Goal: Task Accomplishment & Management: Manage account settings

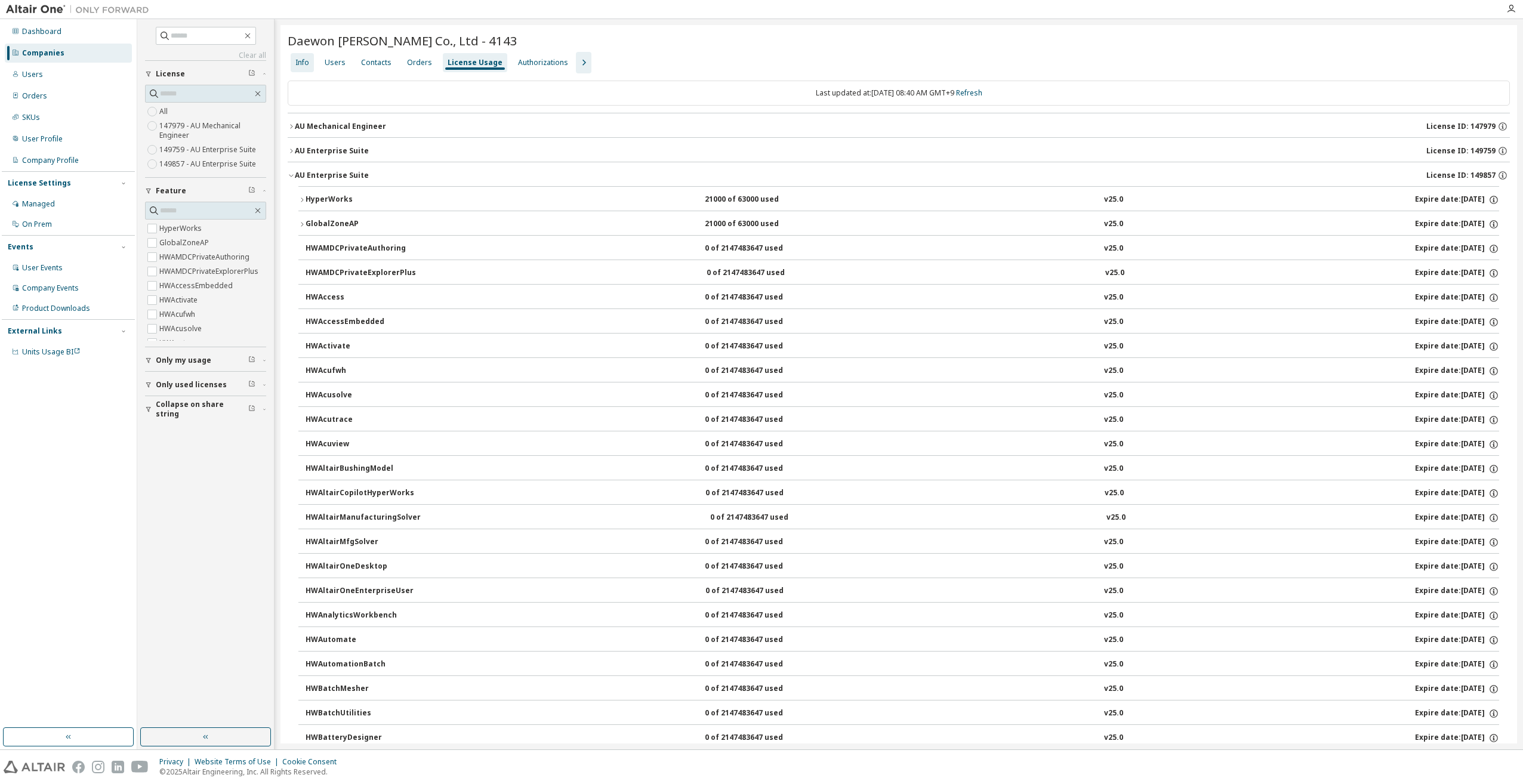
click at [310, 65] on div "Info" at bounding box center [302, 63] width 23 height 19
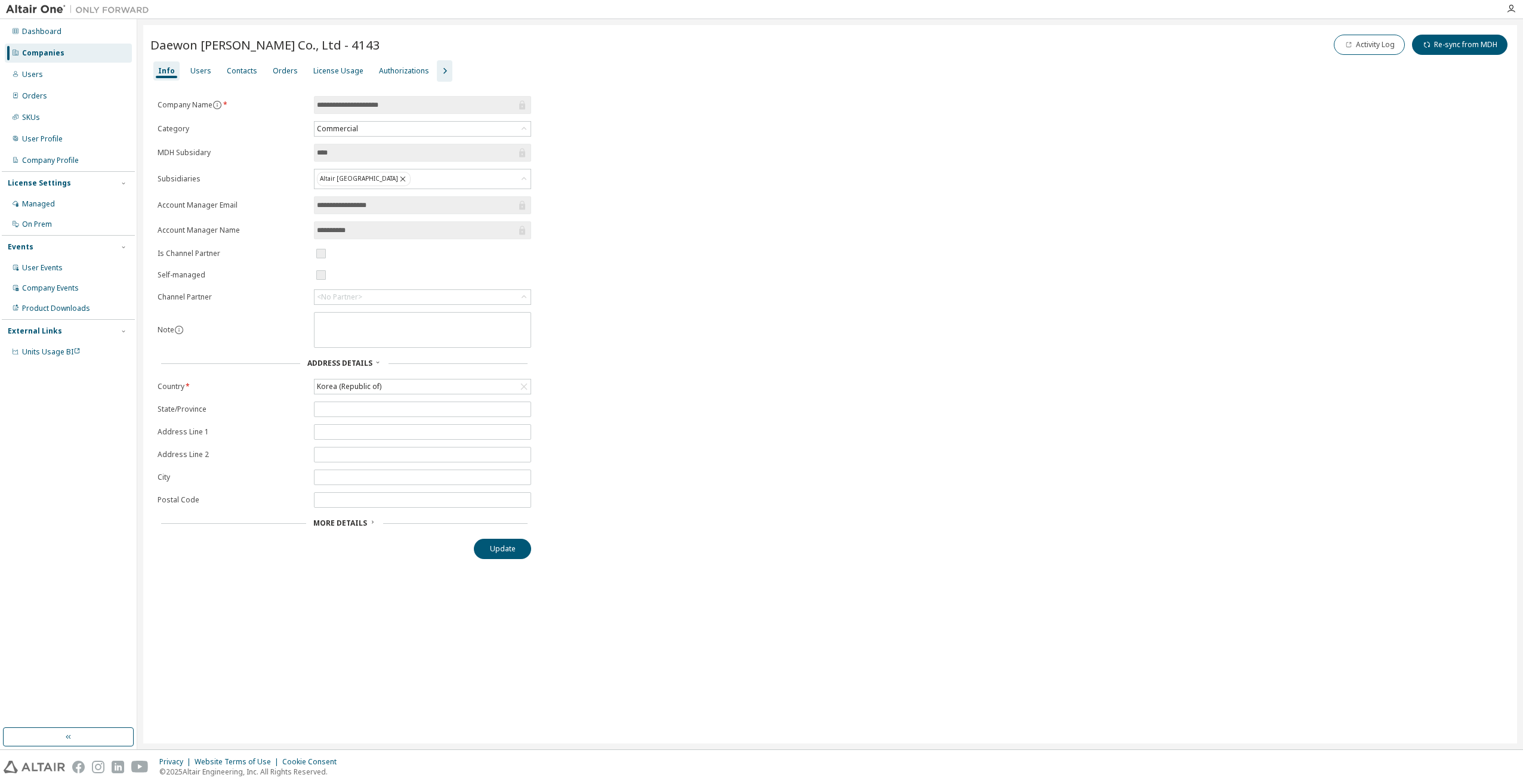
click at [437, 68] on icon "button" at bounding box center [444, 71] width 14 height 14
click at [337, 69] on div "License Usage" at bounding box center [339, 71] width 50 height 10
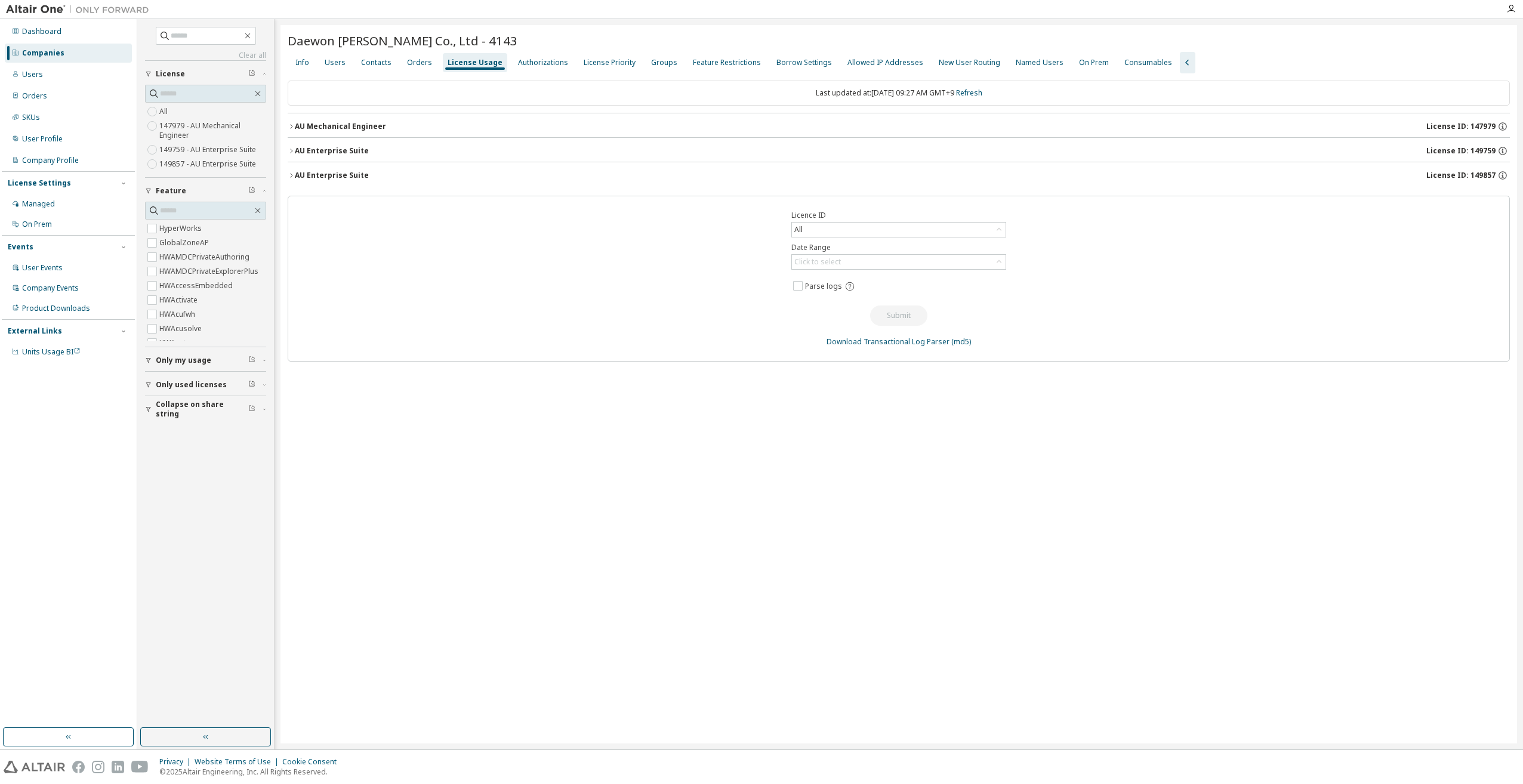
click at [324, 178] on div "AU Enterprise Suite" at bounding box center [332, 175] width 74 height 10
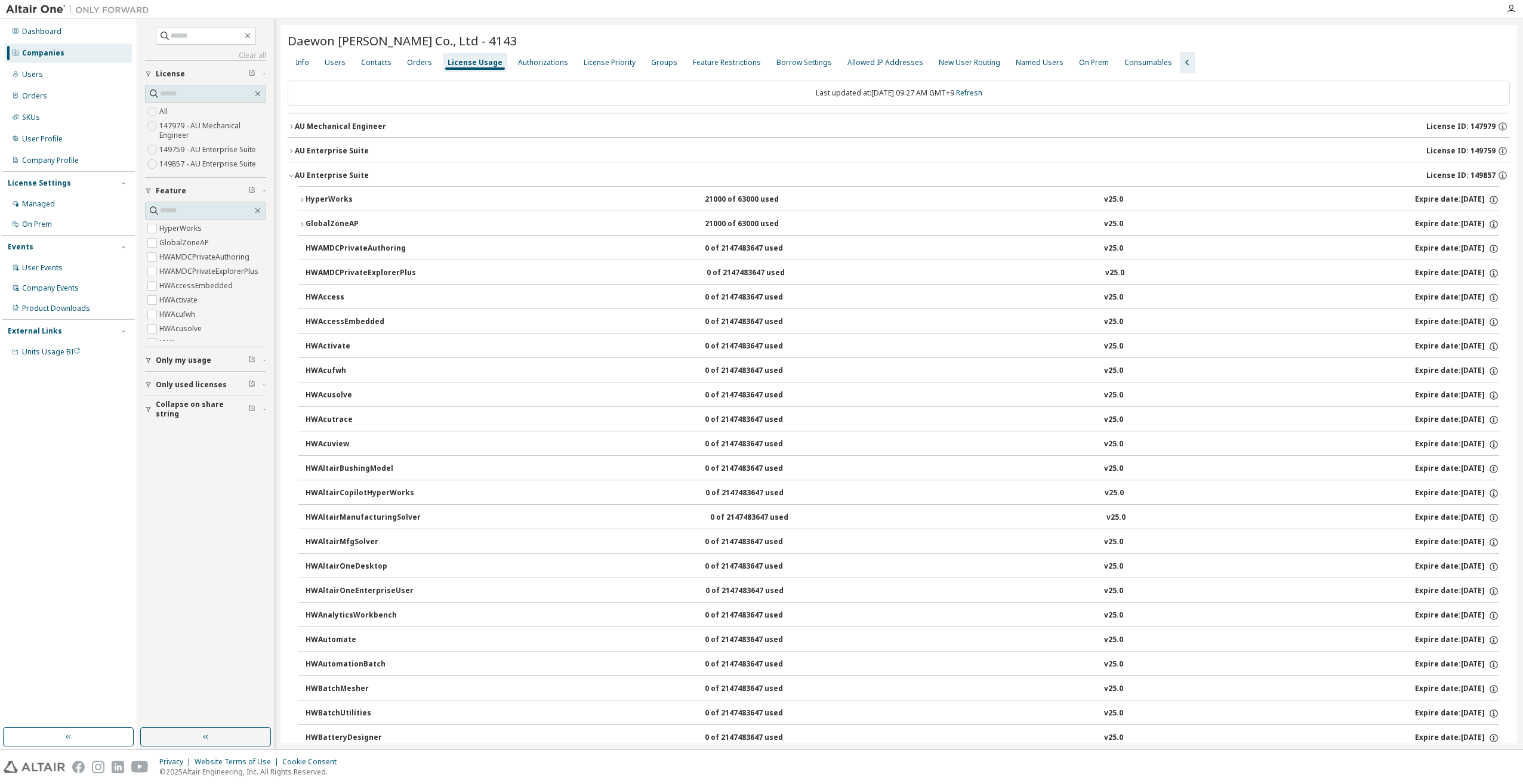
click at [296, 123] on div "AU Mechanical Engineer" at bounding box center [340, 127] width 92 height 10
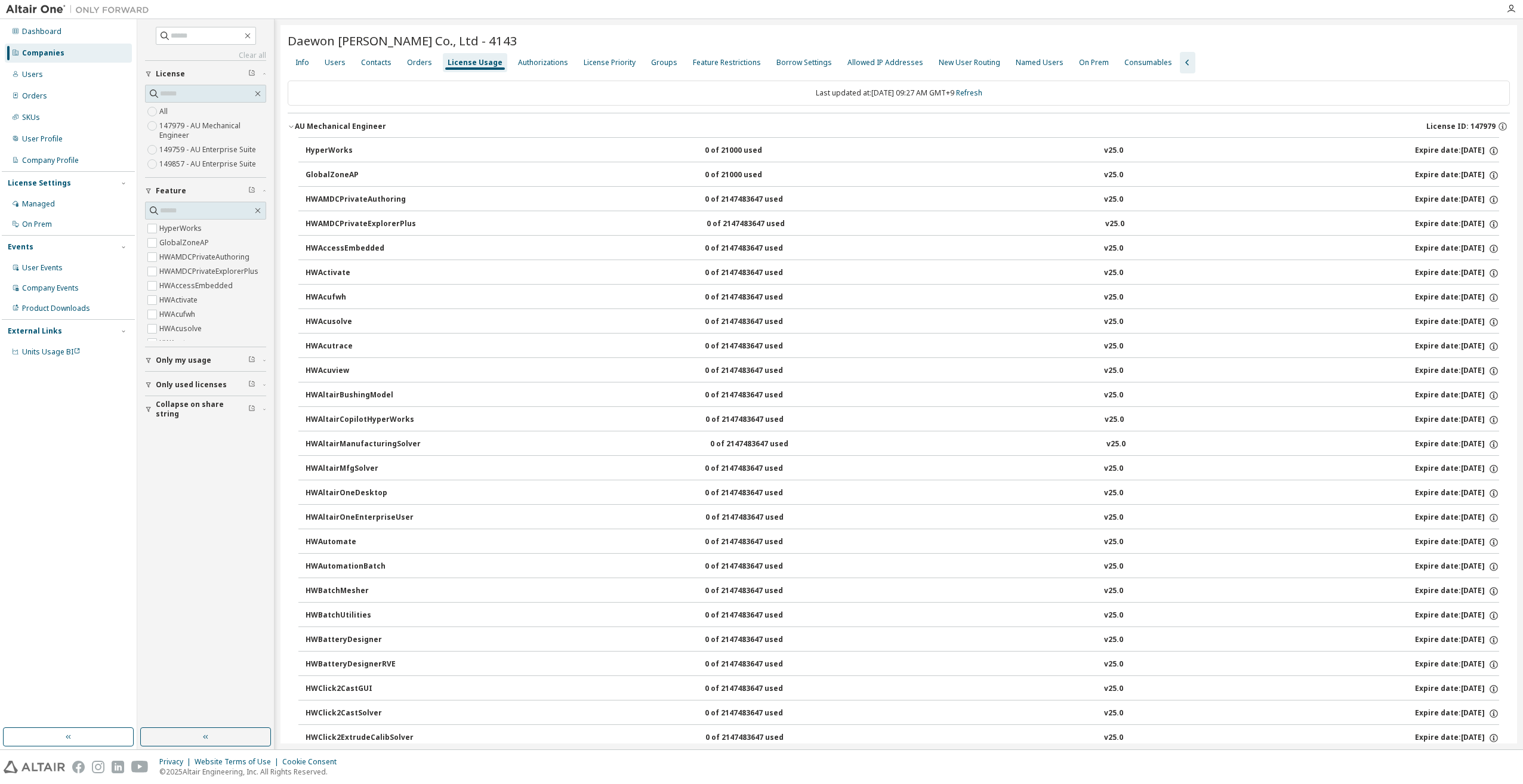
click at [294, 125] on icon "button" at bounding box center [291, 127] width 7 height 7
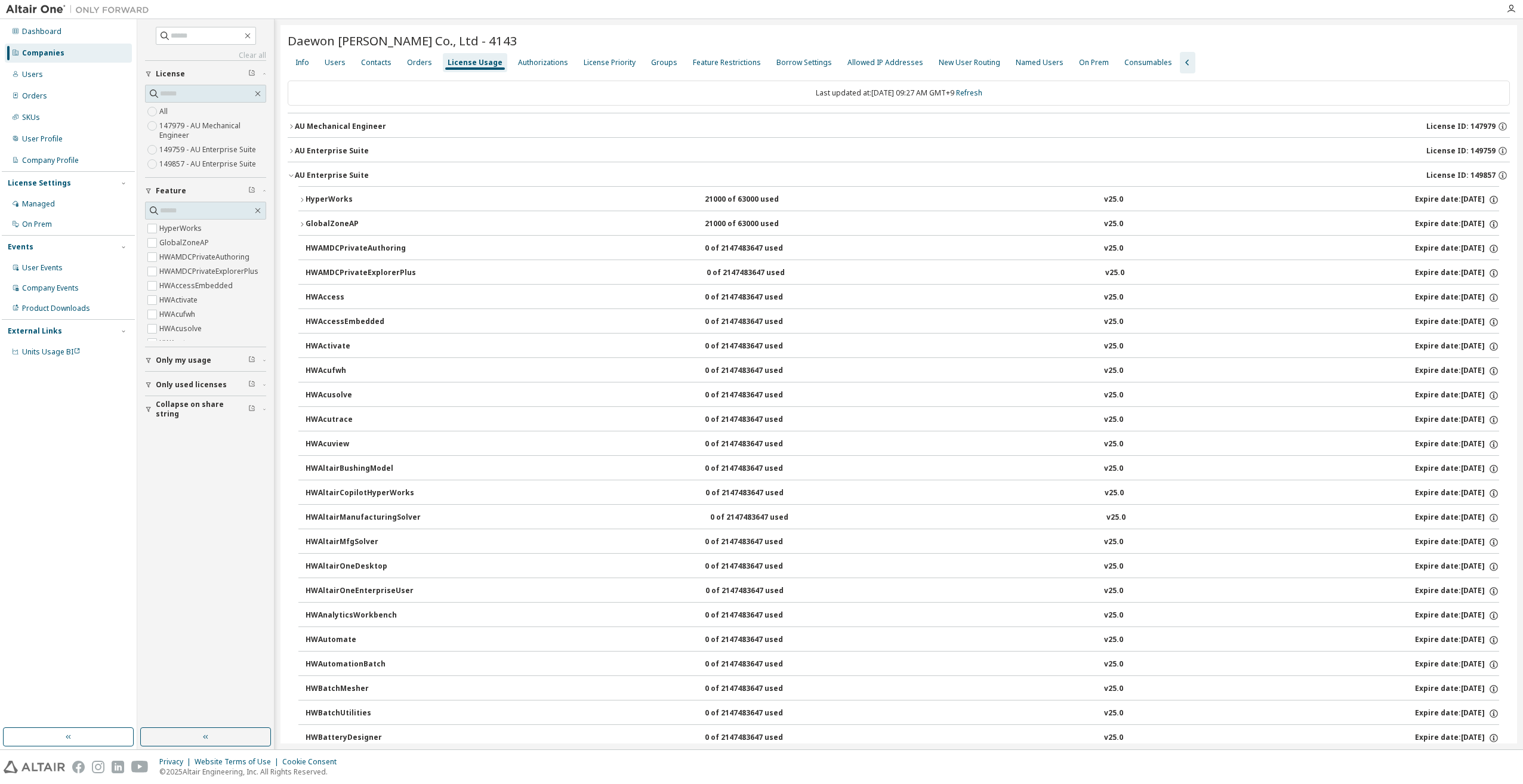
click at [300, 150] on div "AU Enterprise Suite" at bounding box center [332, 151] width 74 height 10
click at [651, 66] on div "Groups" at bounding box center [665, 63] width 26 height 10
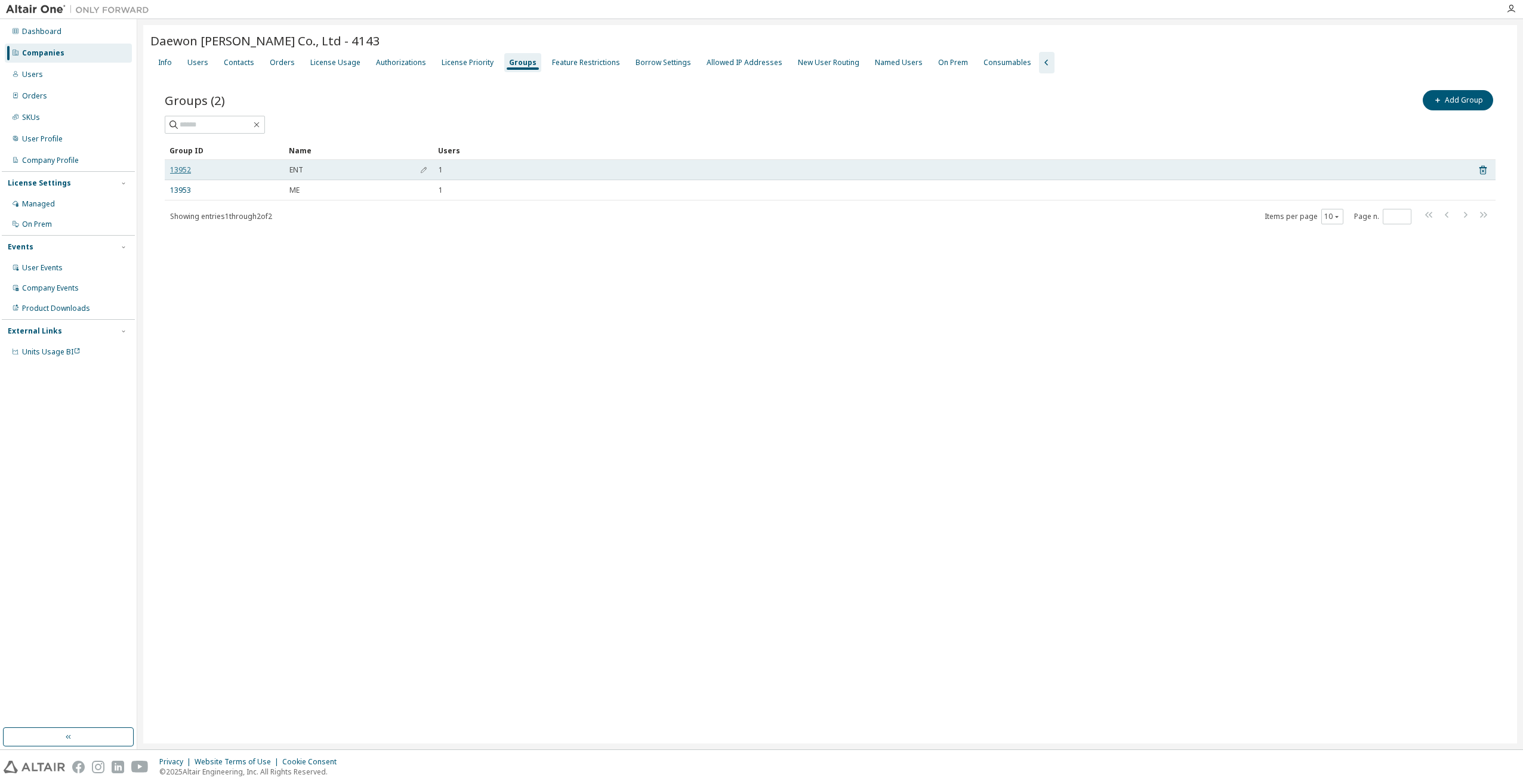
click at [185, 173] on link "13952" at bounding box center [180, 170] width 21 height 10
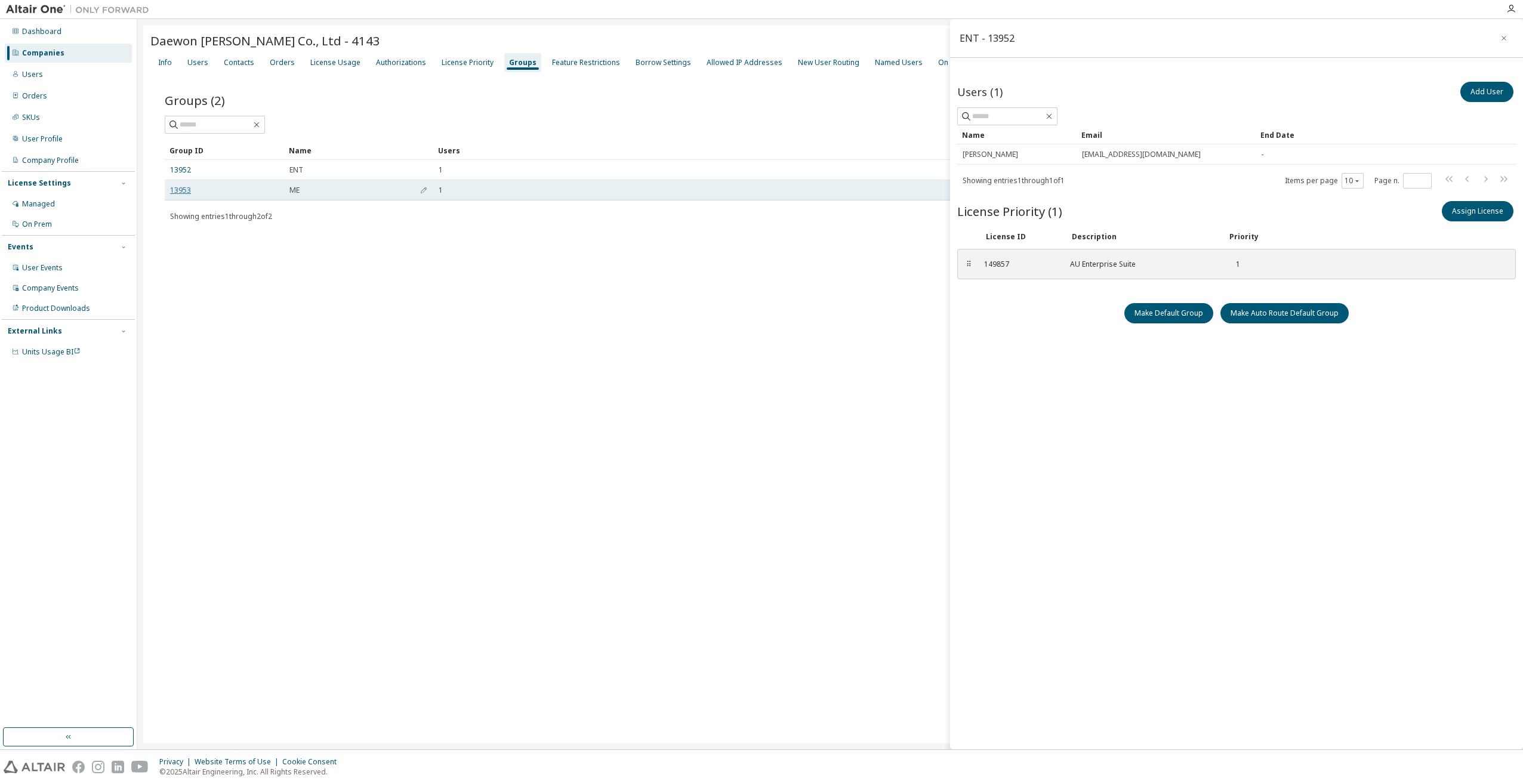
click at [175, 190] on link "13953" at bounding box center [180, 190] width 21 height 10
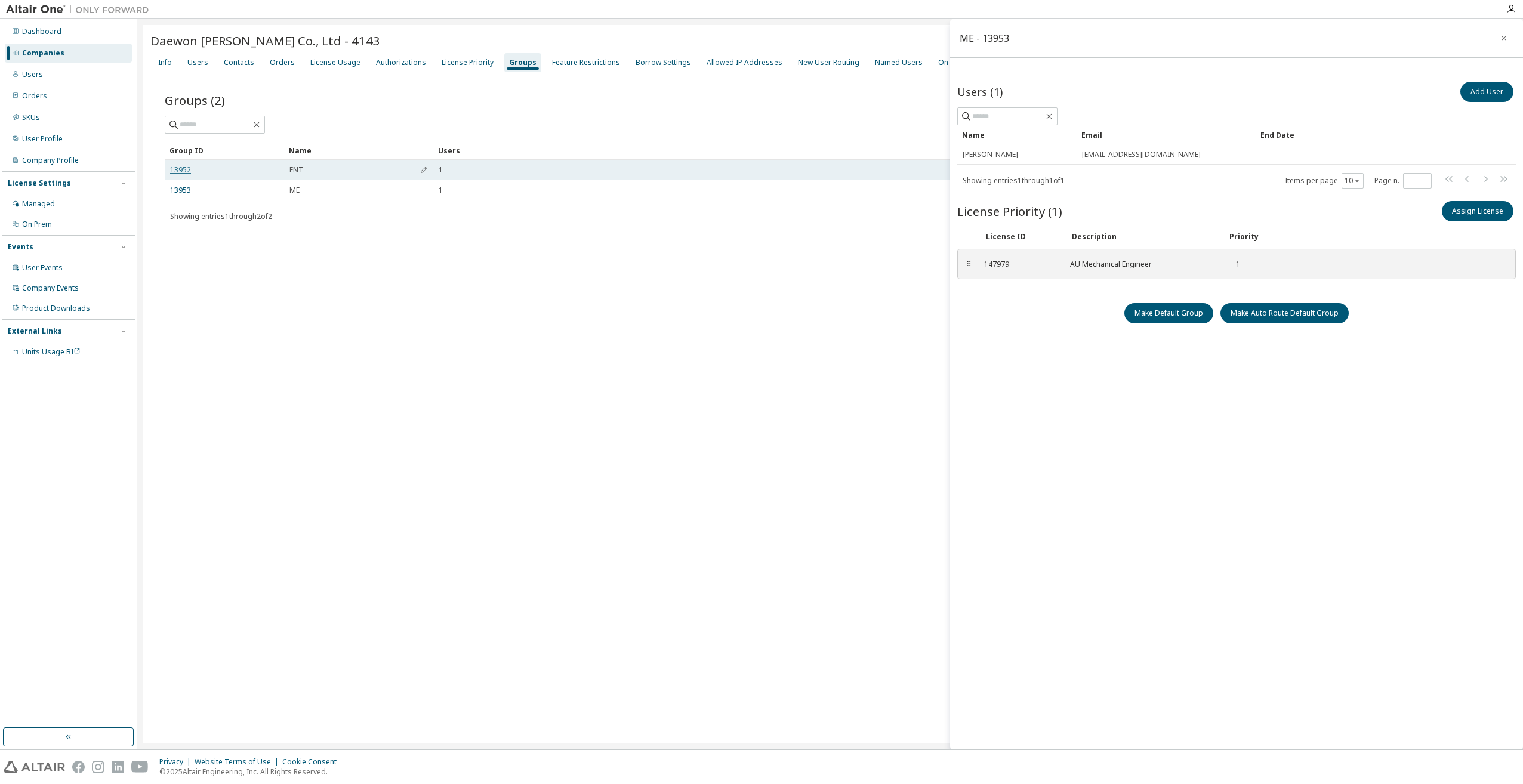
click at [173, 167] on link "13952" at bounding box center [180, 170] width 21 height 10
click at [178, 169] on link "13952" at bounding box center [180, 170] width 21 height 10
click at [338, 66] on div "License Usage" at bounding box center [336, 63] width 50 height 10
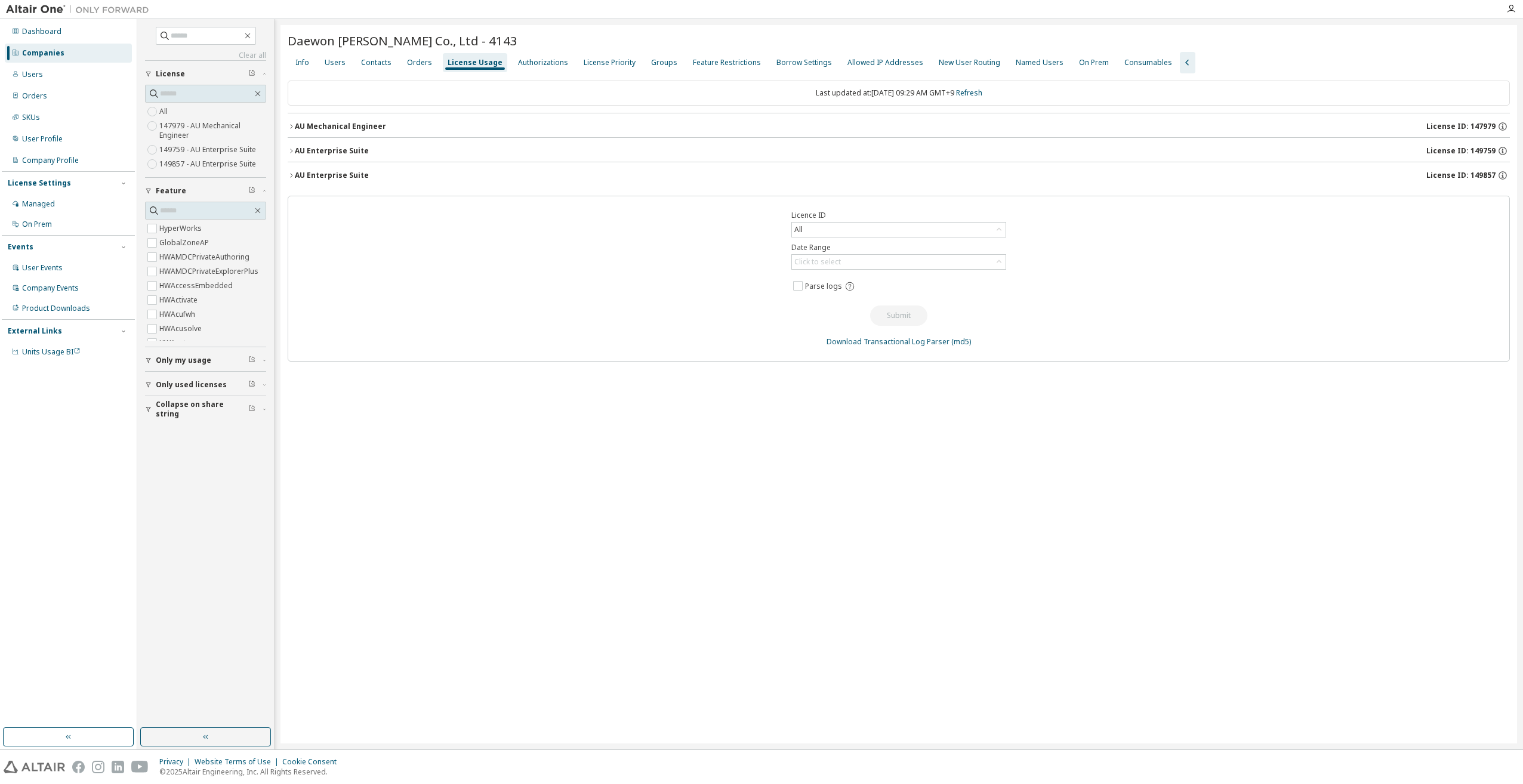
click at [295, 176] on div "AU Enterprise Suite" at bounding box center [332, 175] width 74 height 10
click at [294, 176] on icon "button" at bounding box center [291, 175] width 7 height 7
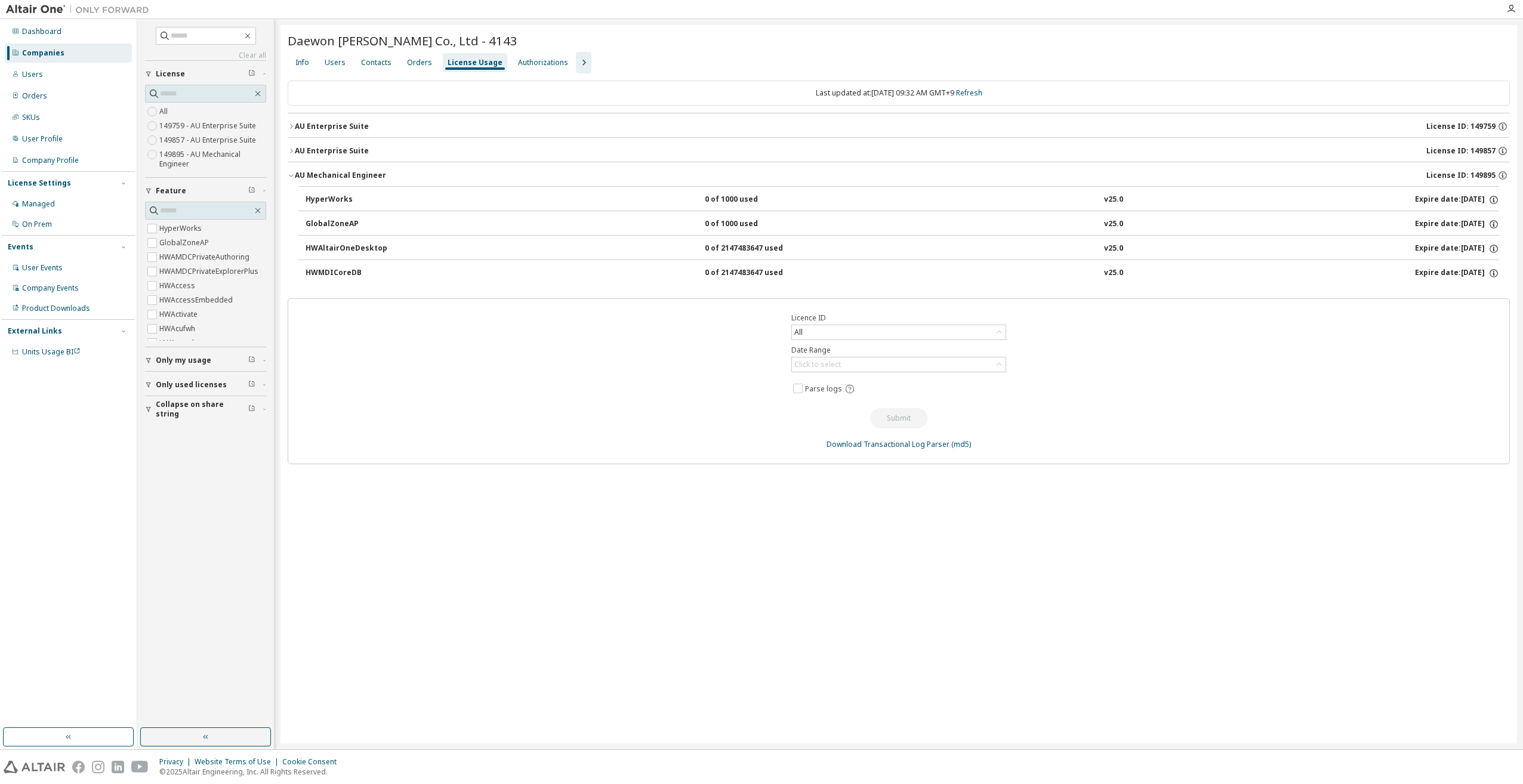
click at [290, 151] on icon "button" at bounding box center [291, 151] width 7 height 7
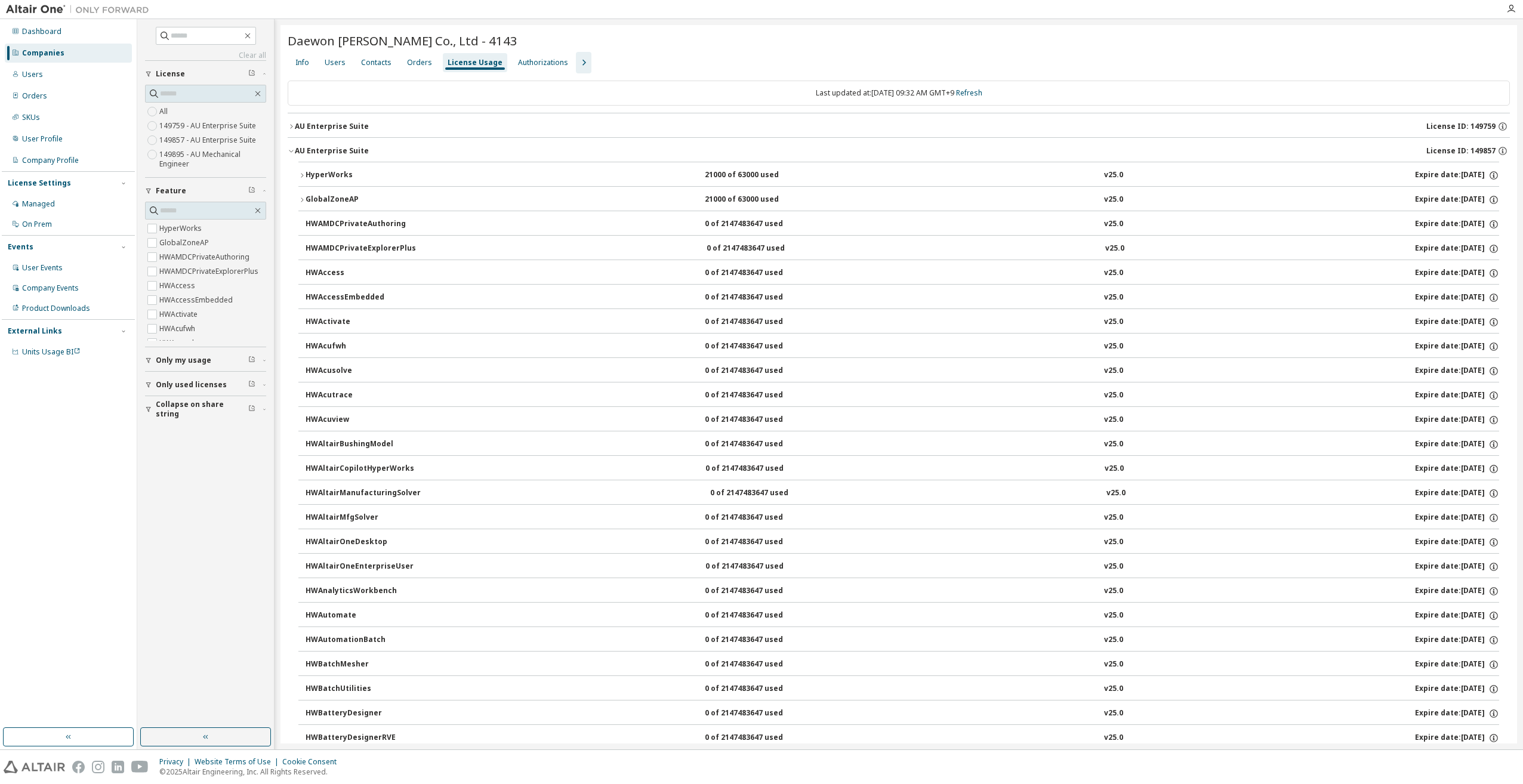
click at [577, 64] on icon "button" at bounding box center [584, 63] width 14 height 14
click at [651, 62] on div "Groups" at bounding box center [665, 63] width 26 height 10
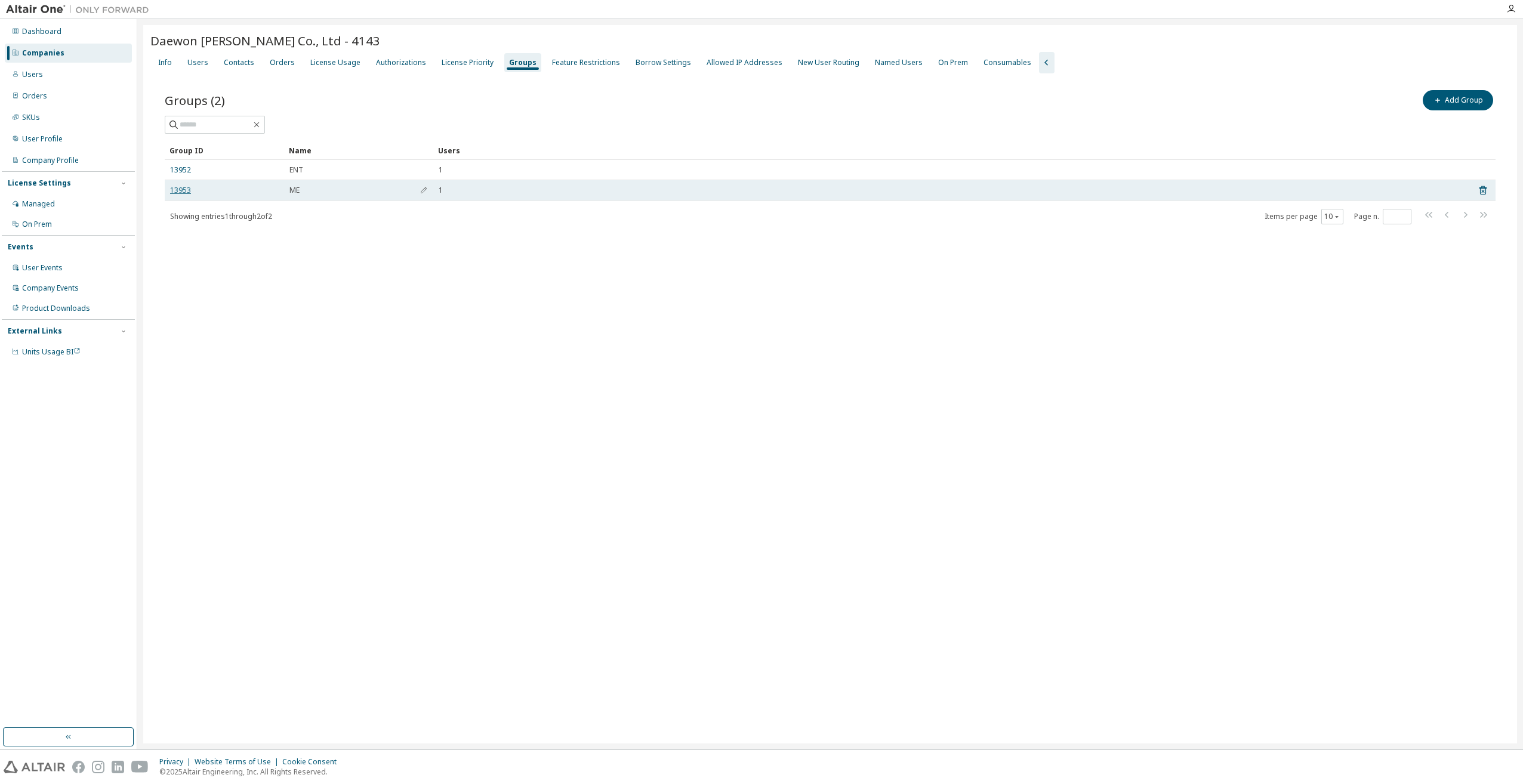
click at [172, 188] on link "13953" at bounding box center [180, 190] width 21 height 10
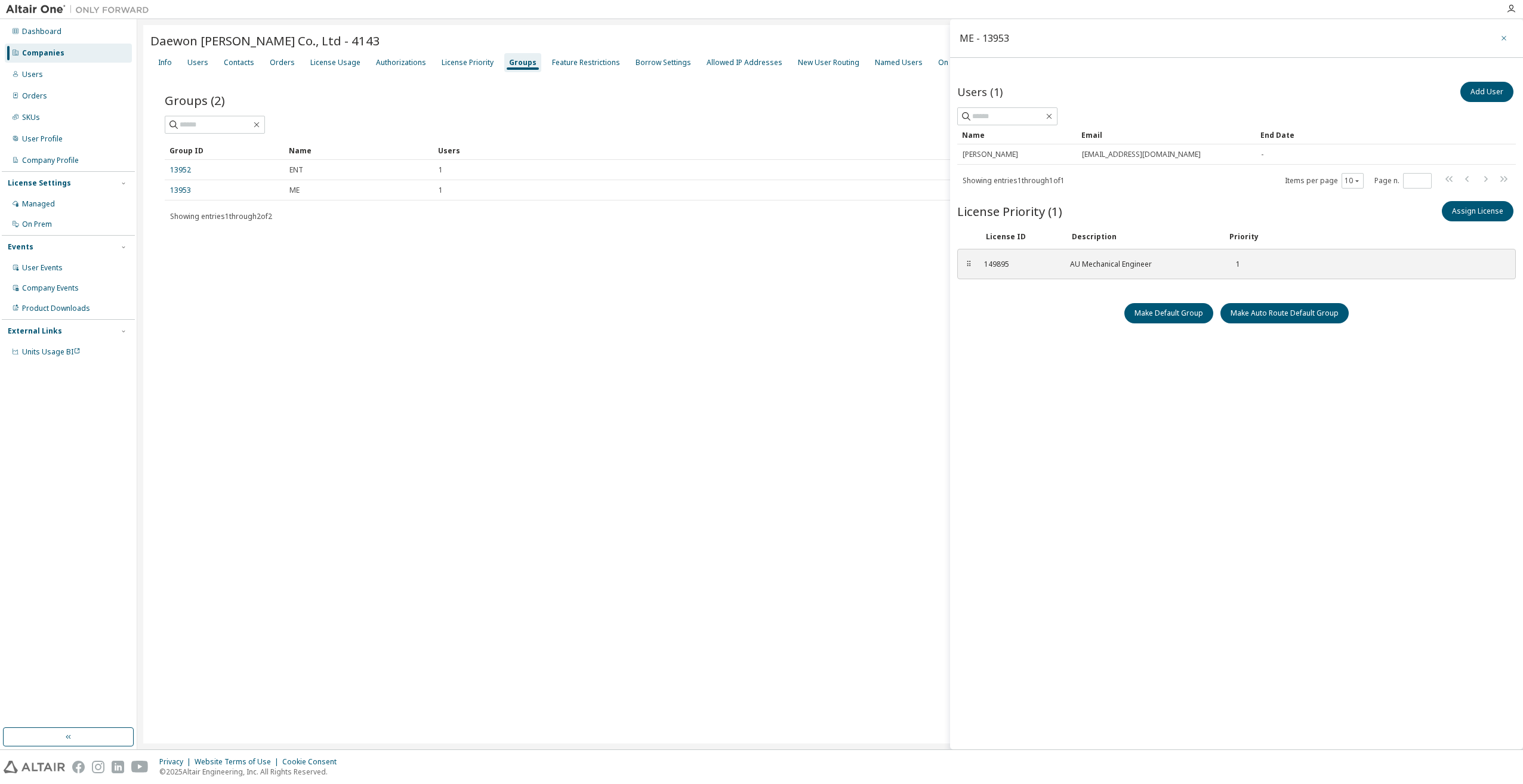
click at [1503, 34] on icon "button" at bounding box center [1504, 38] width 8 height 10
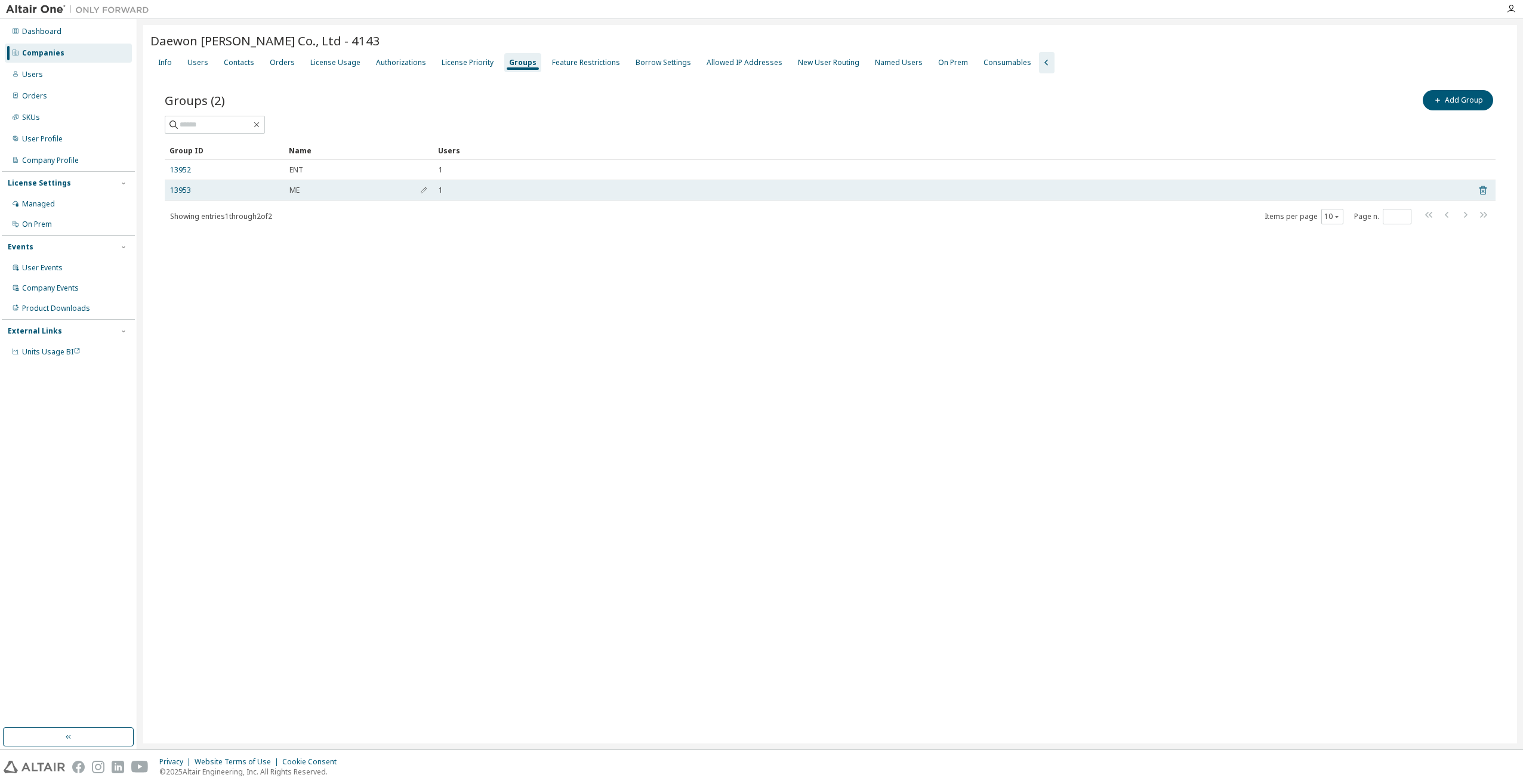
click at [1484, 187] on icon at bounding box center [1483, 190] width 7 height 9
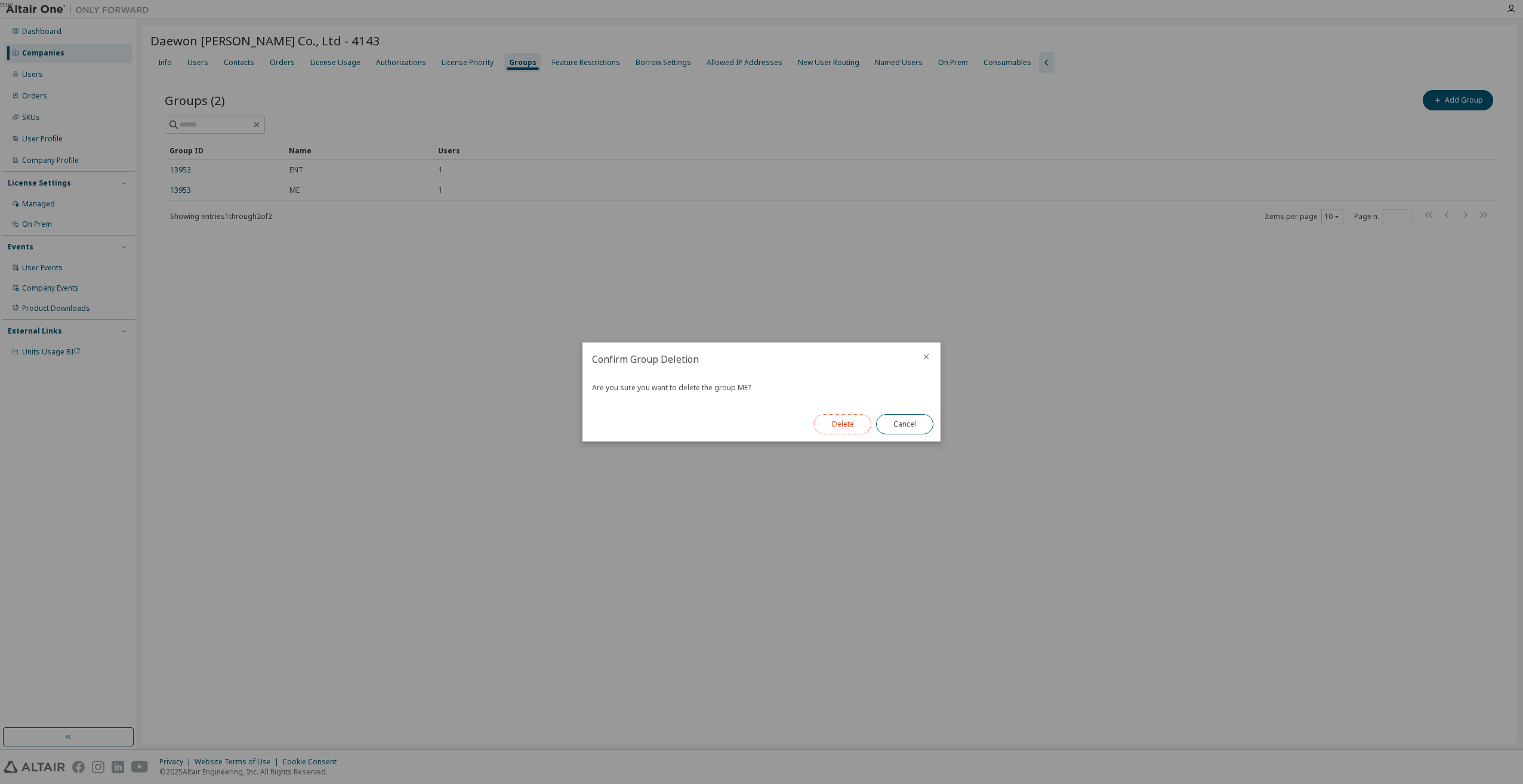
click at [846, 423] on button "Delete" at bounding box center [843, 424] width 57 height 20
click at [909, 425] on button "Close" at bounding box center [905, 424] width 57 height 20
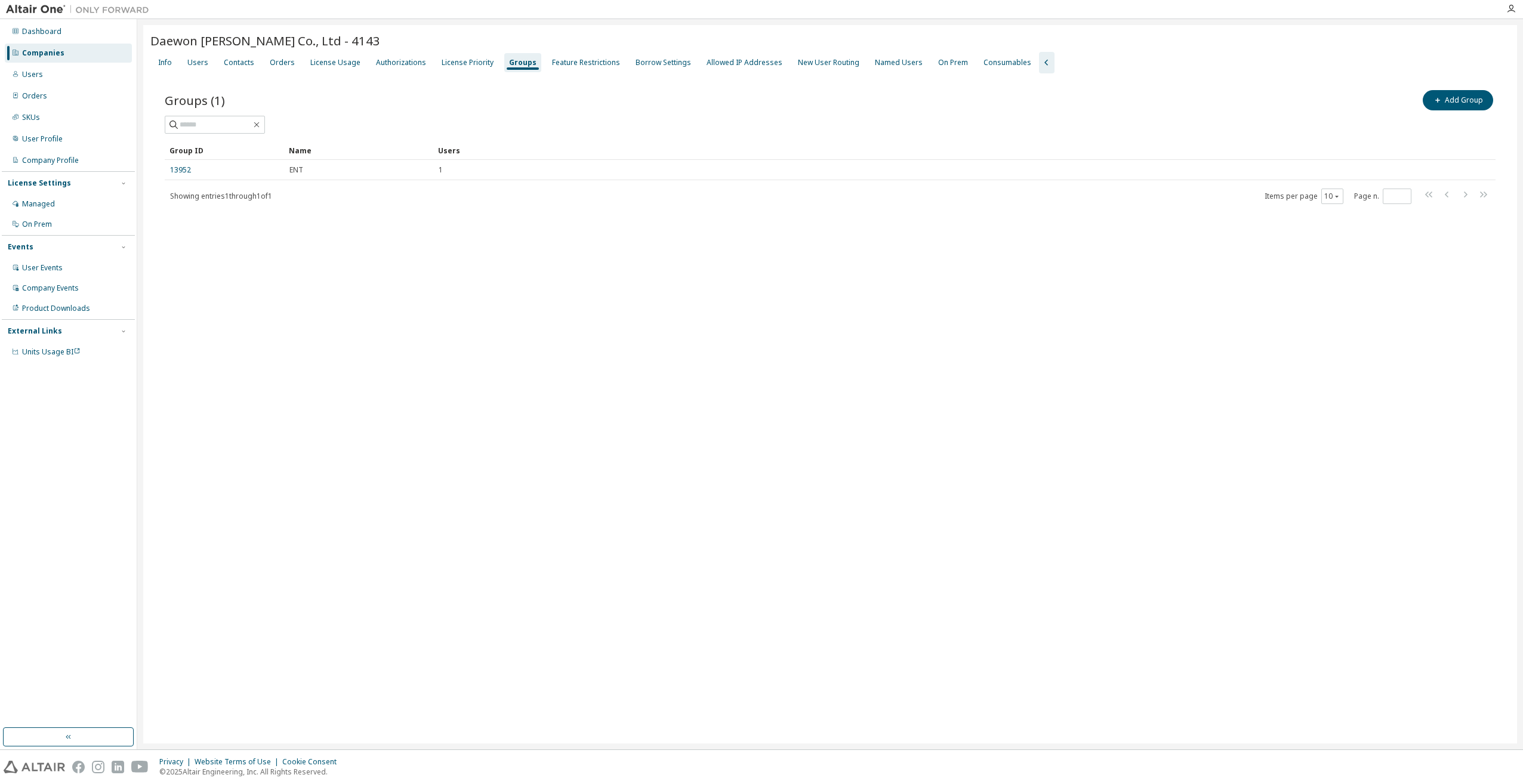
click at [855, 205] on div "Groups (1) Add Group Clear Load Save Save As Field Operator Value Select filter…" at bounding box center [830, 154] width 1360 height 162
click at [62, 54] on div "Companies" at bounding box center [68, 53] width 127 height 19
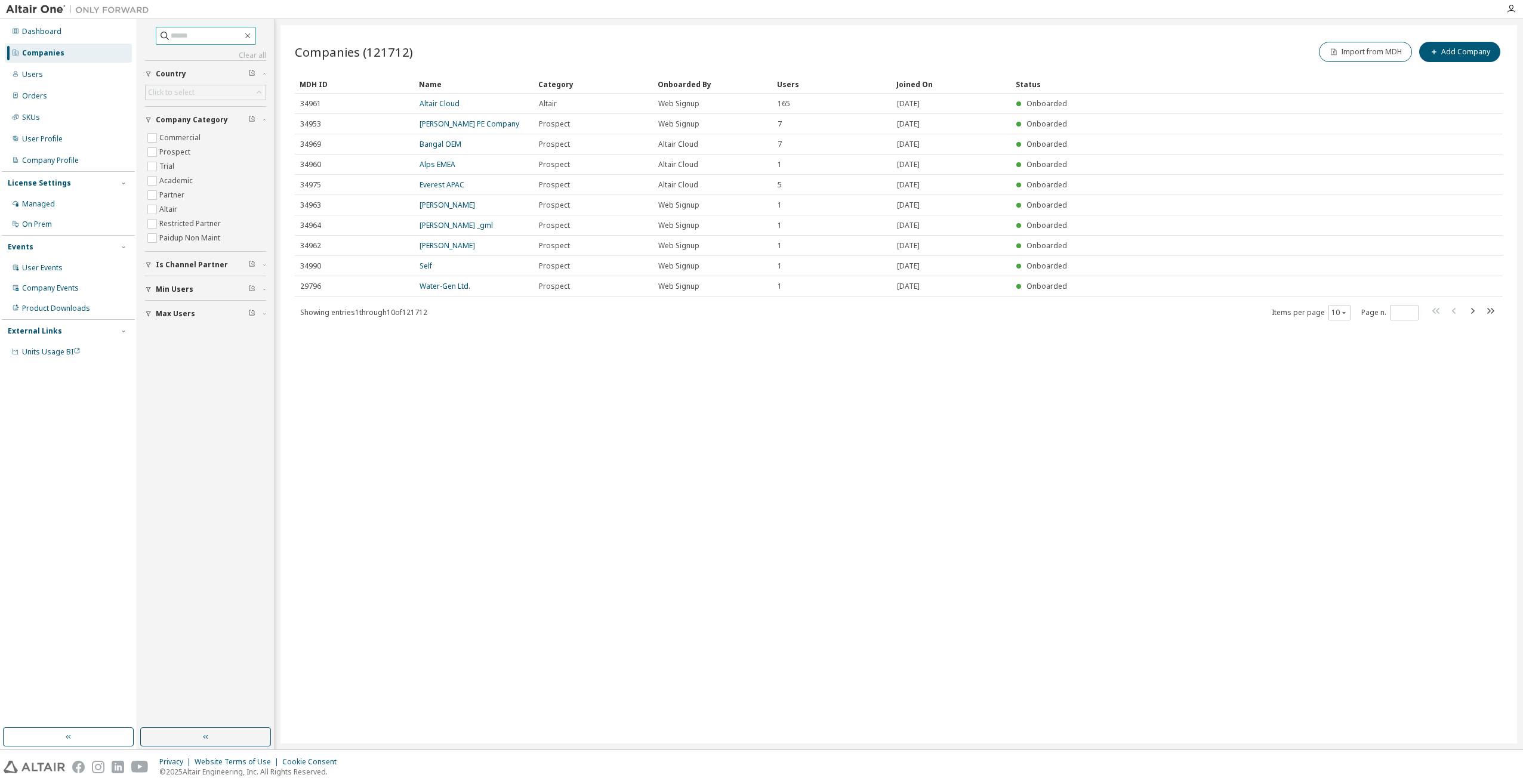
click at [175, 39] on input "text" at bounding box center [206, 36] width 72 height 12
type input "*****"
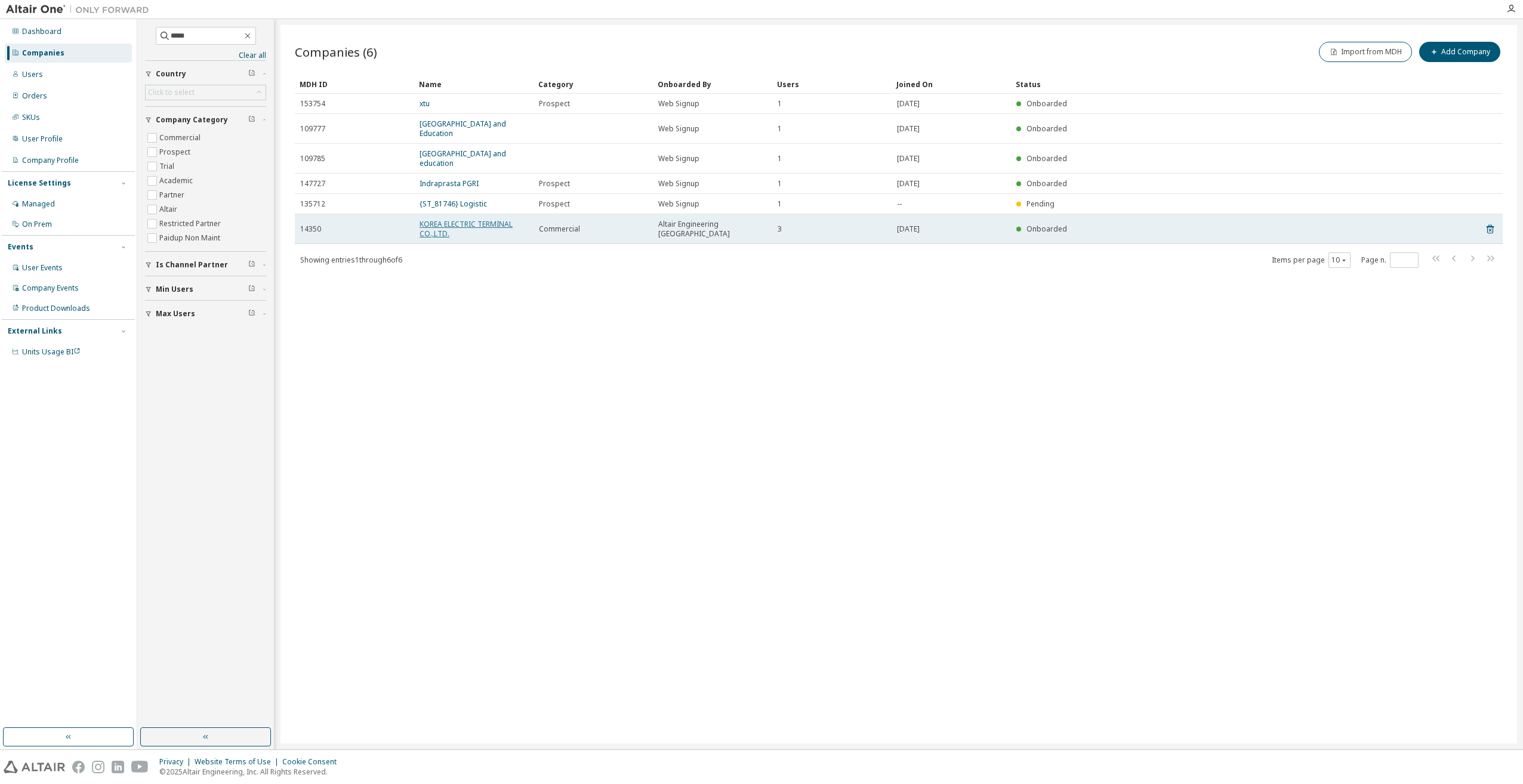
click at [471, 225] on link "KOREA ELECTRIC TERMINAL CO.,LTD." at bounding box center [466, 228] width 93 height 20
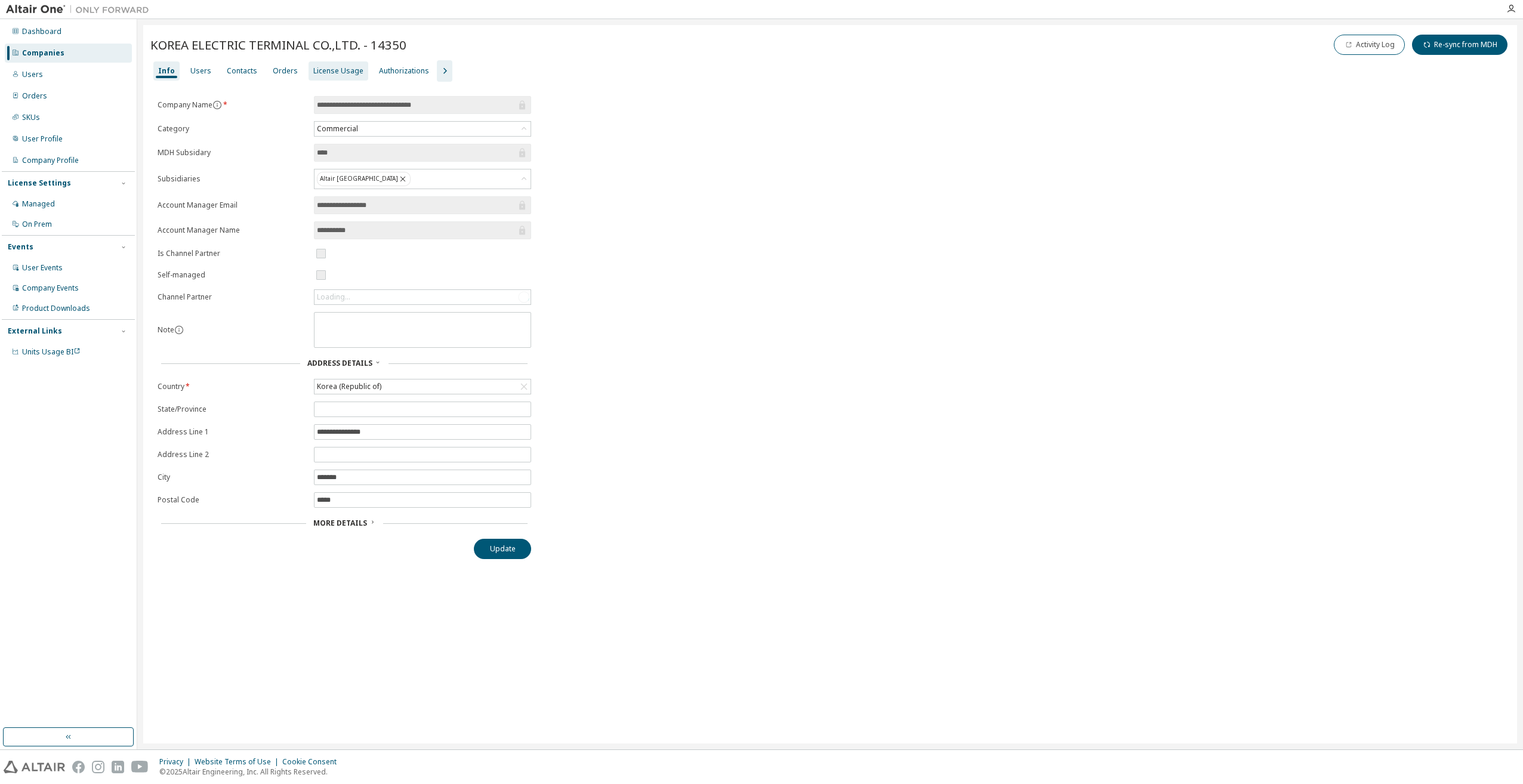
click at [324, 68] on div "License Usage" at bounding box center [339, 71] width 50 height 10
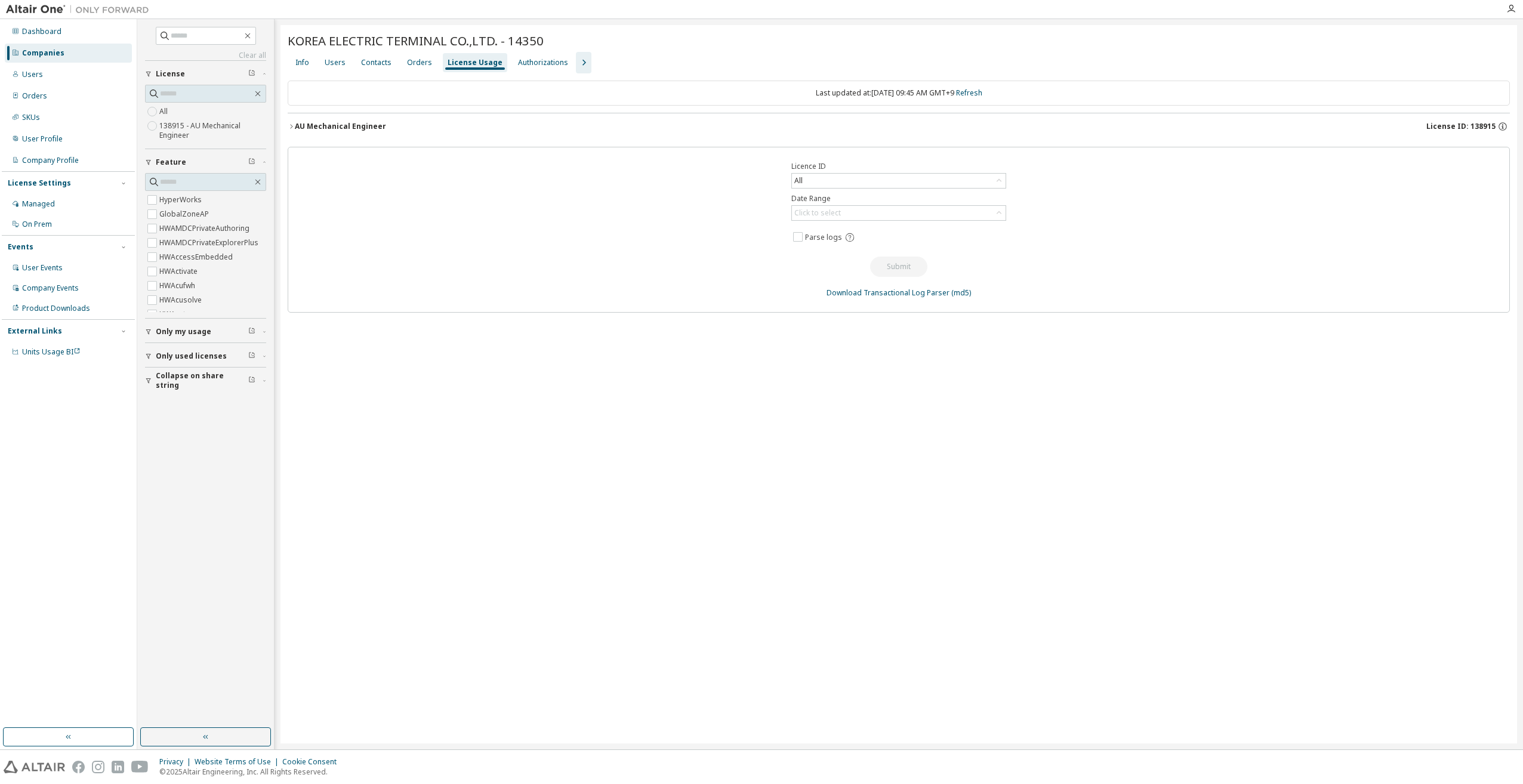
click at [1486, 130] on span "License ID: 138915" at bounding box center [1461, 127] width 69 height 10
